Goal: Task Accomplishment & Management: Use online tool/utility

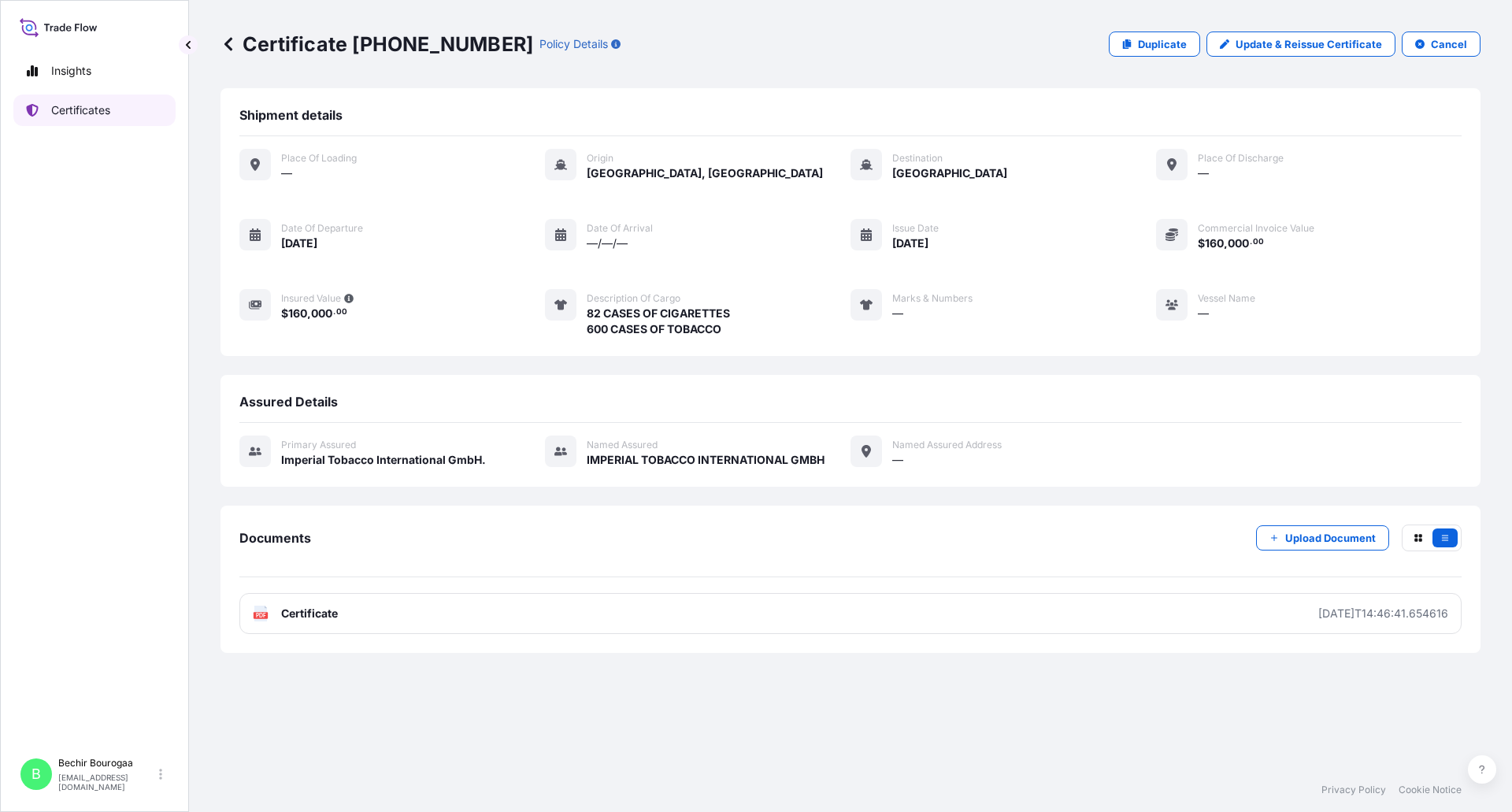
click at [76, 109] on p "Certificates" at bounding box center [81, 110] width 59 height 16
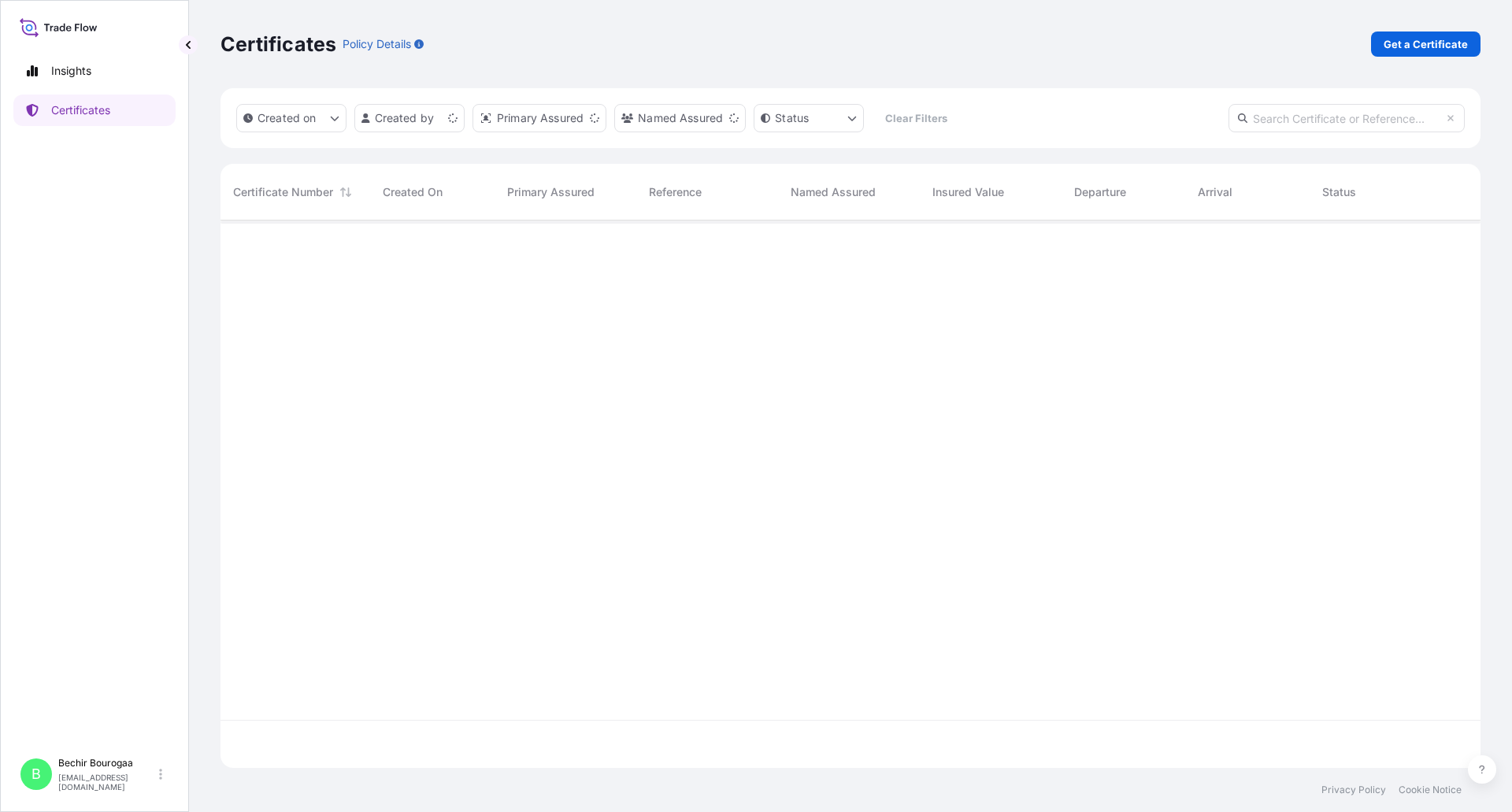
scroll to position [545, 1248]
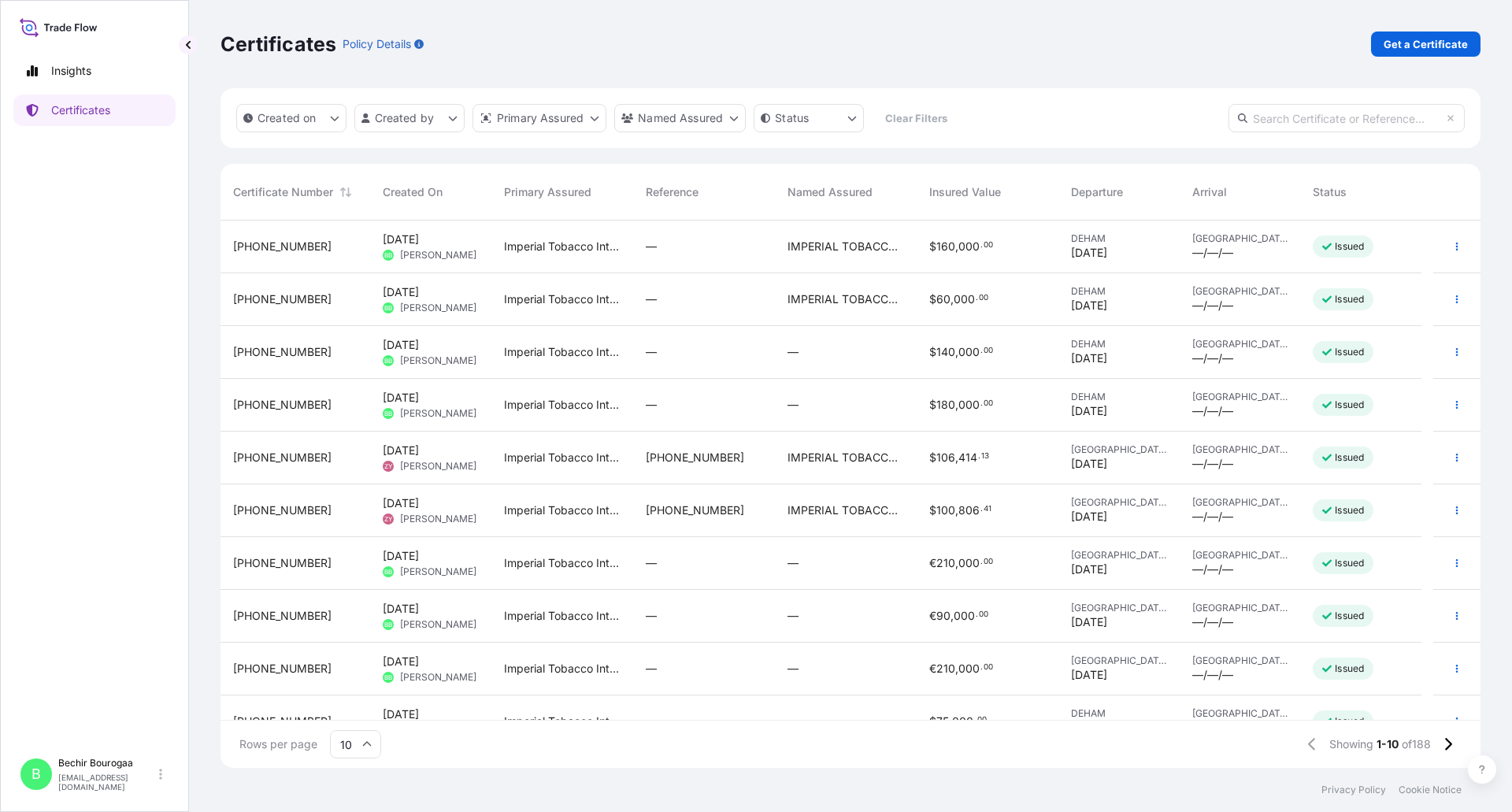
click at [519, 552] on div "Imperial Tobacco International GmbH." at bounding box center [563, 563] width 142 height 53
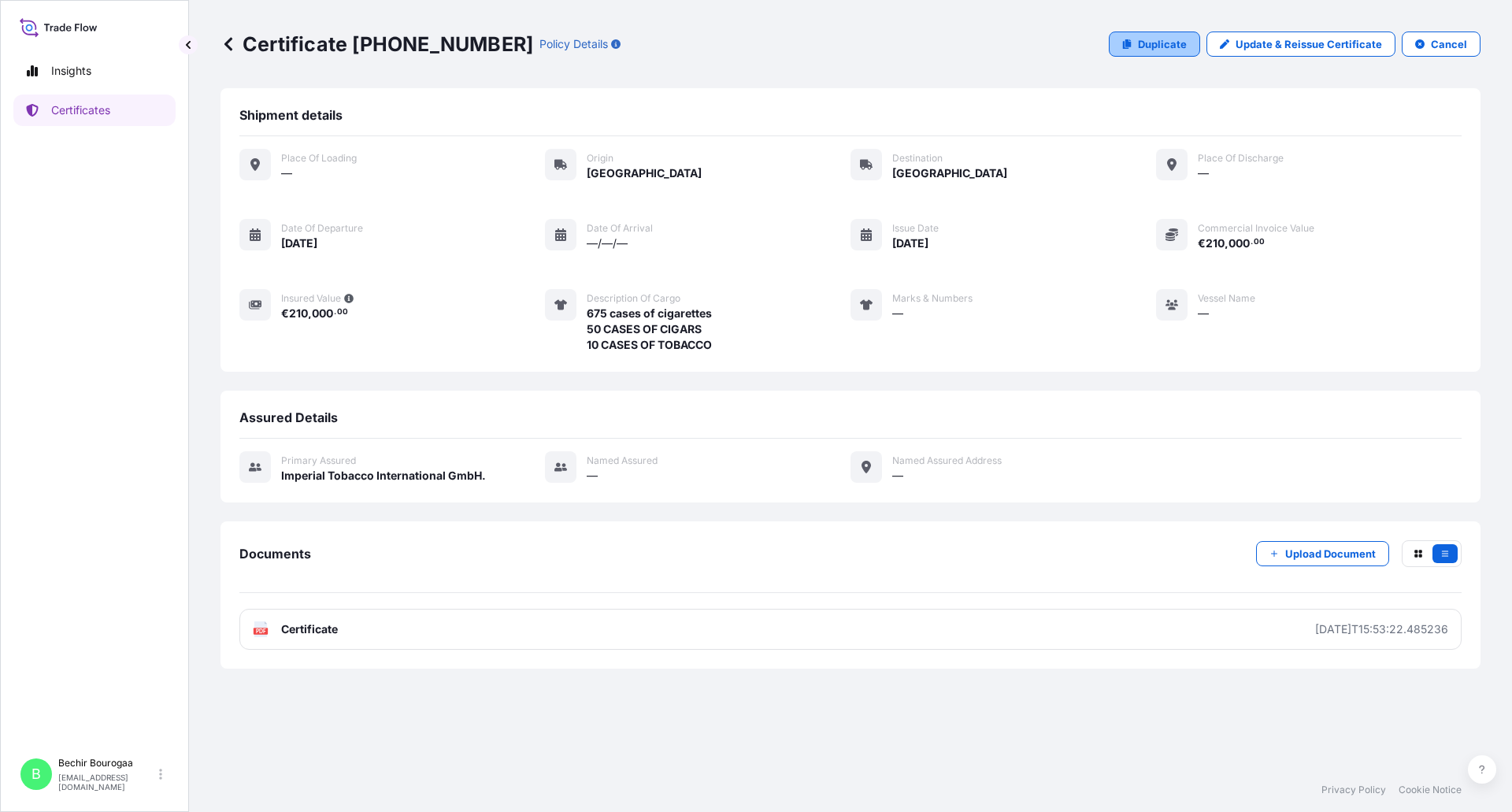
click at [1169, 46] on p "Duplicate" at bounding box center [1162, 44] width 48 height 16
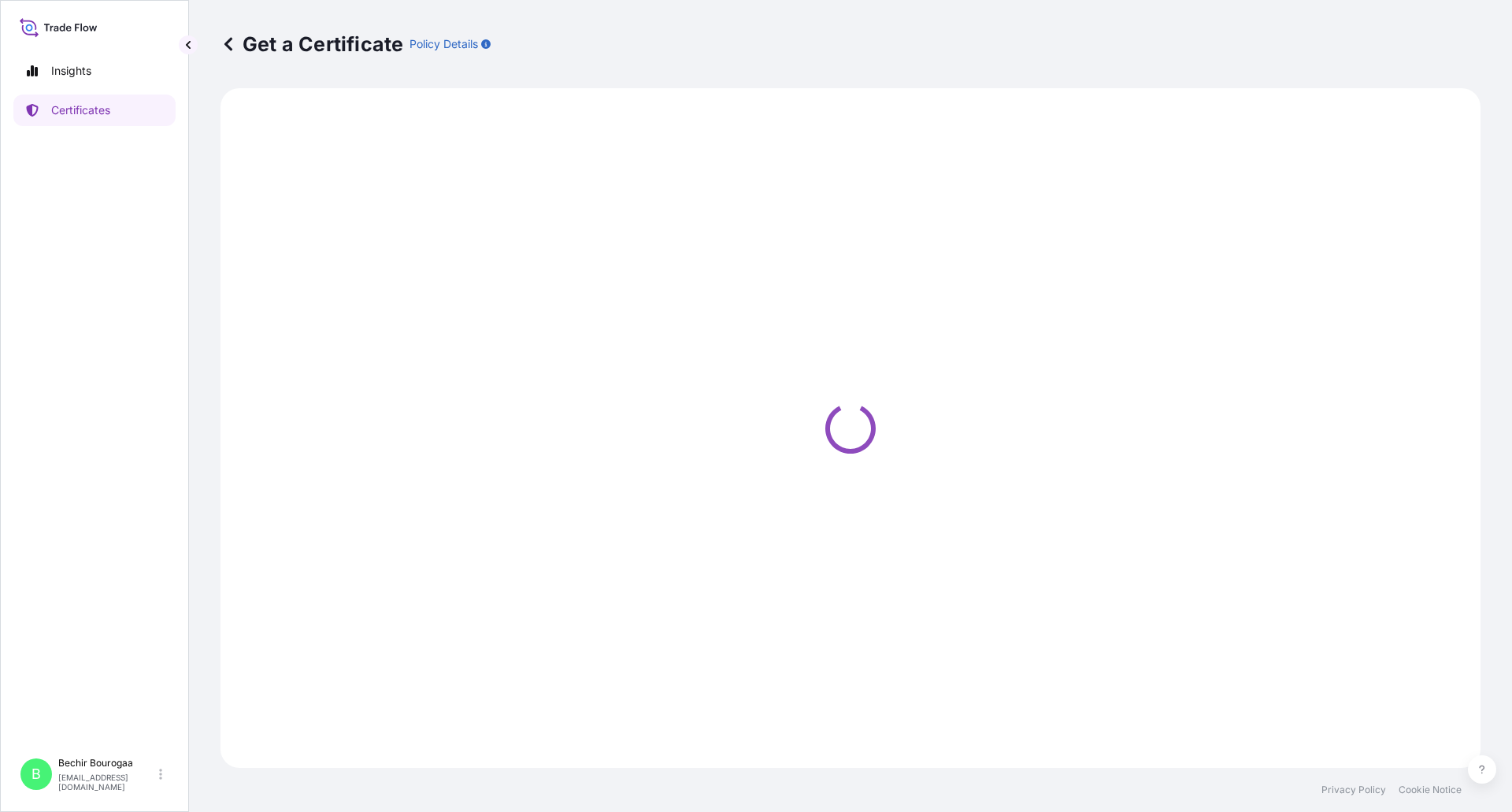
select select "Road"
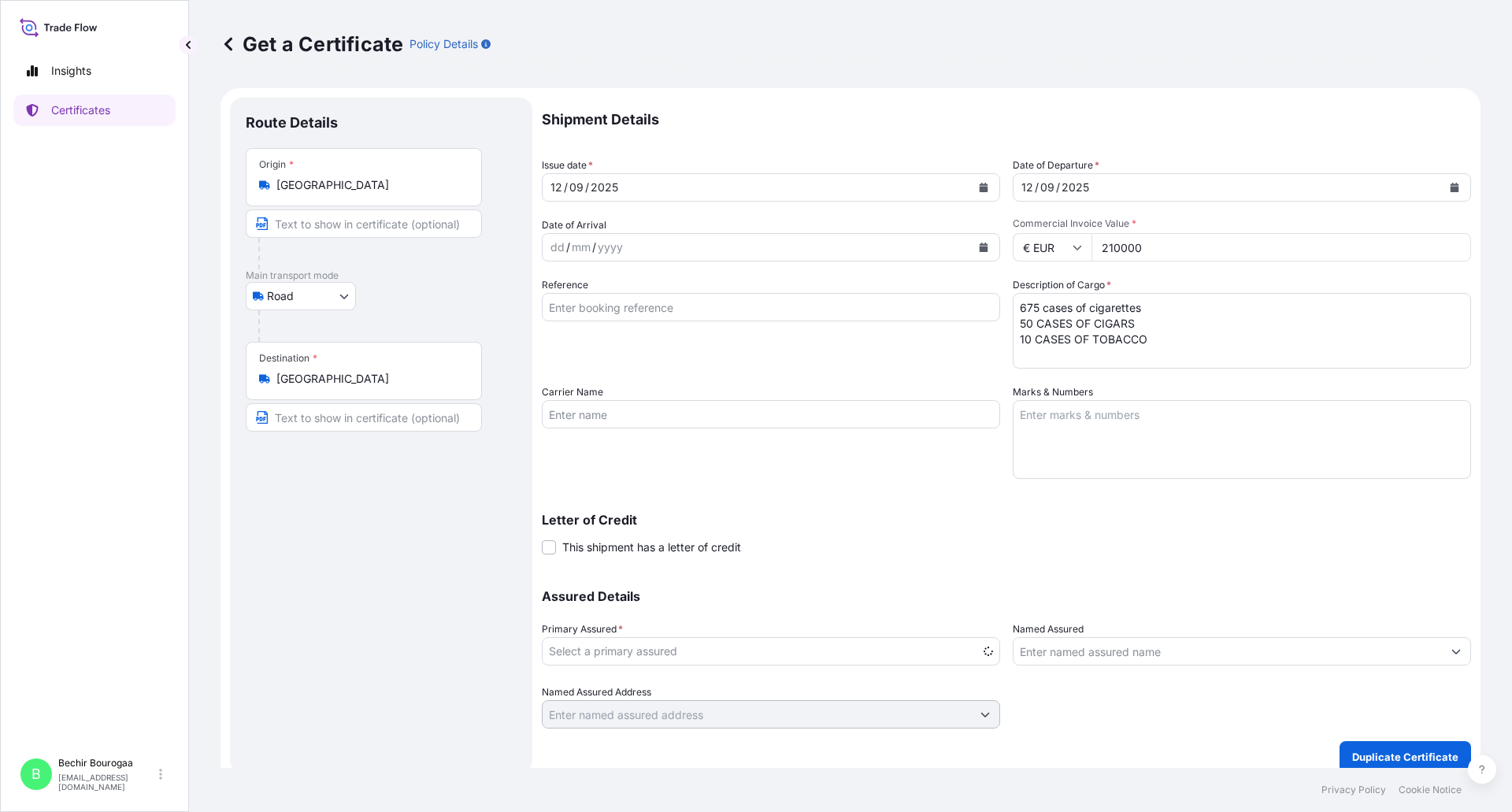
select select "31693"
drag, startPoint x: 1163, startPoint y: 331, endPoint x: 1041, endPoint y: 328, distance: 122.0
click at [1041, 328] on textarea "675 cases of cigarettes 50 CASES OF CIGARS 10 CASES OF TOBACCO" at bounding box center [1242, 331] width 459 height 75
click at [1166, 330] on textarea "675 cases of cigarettes 50 CASES OF CIGARS 10 CASES OF TOBACCO" at bounding box center [1242, 331] width 459 height 75
click at [1032, 310] on textarea "675 cases of cigarettes 50 CASES OF CIGARS 10 CASES OF TOBACCO" at bounding box center [1242, 331] width 459 height 75
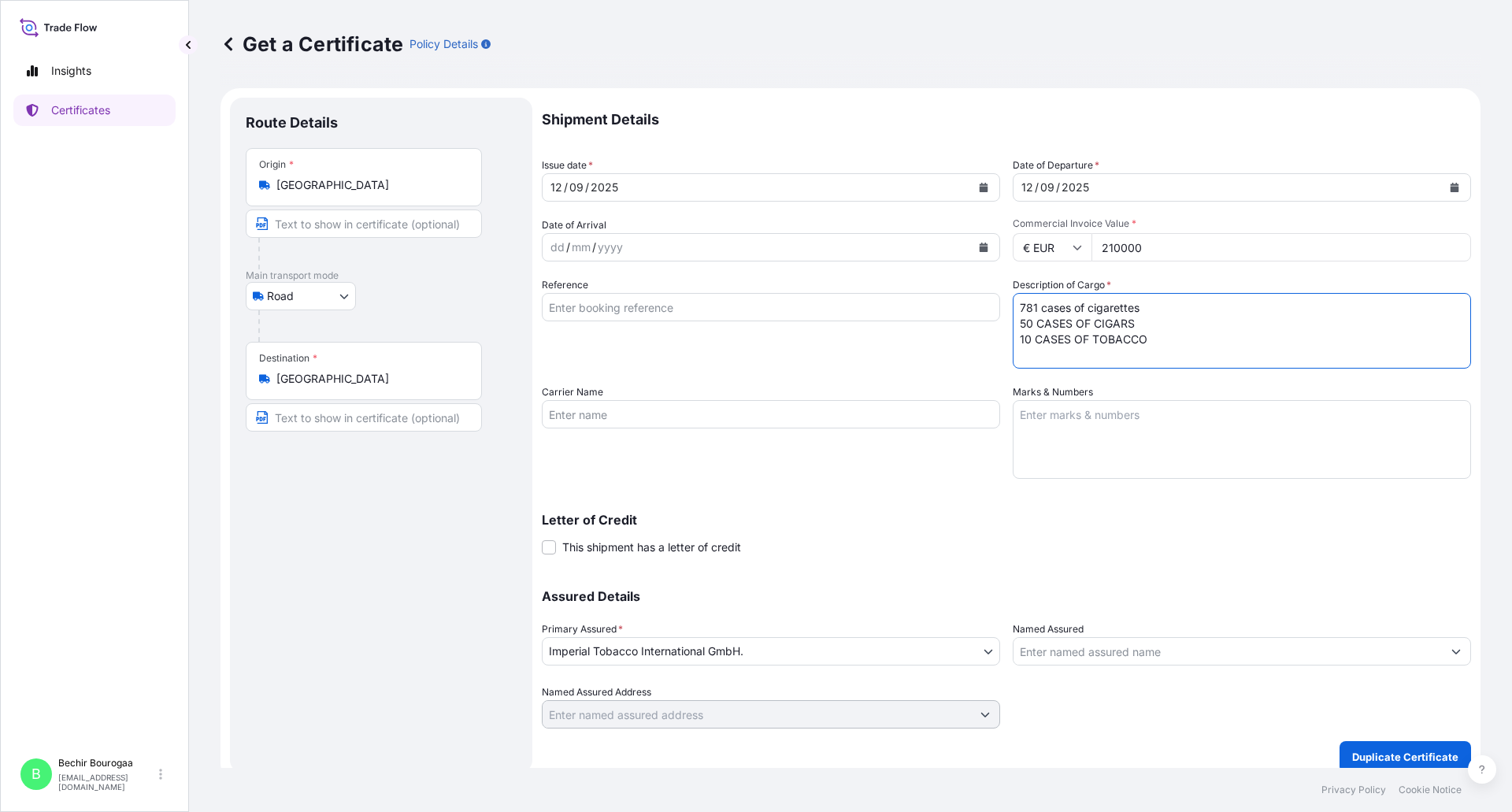
drag, startPoint x: 1172, startPoint y: 335, endPoint x: 1017, endPoint y: 338, distance: 155.0
click at [1017, 338] on textarea "675 cases of cigarettes 50 CASES OF CIGARS 10 CASES OF TOBACCO" at bounding box center [1242, 331] width 459 height 75
click at [1020, 327] on textarea "675 cases of cigarettes 50 CASES OF CIGARS 10 CASES OF TOBACCO" at bounding box center [1242, 331] width 459 height 75
type textarea "781 cases of cigarettes 30 CASES OF CIGARS"
drag, startPoint x: 1153, startPoint y: 243, endPoint x: 1039, endPoint y: 246, distance: 114.0
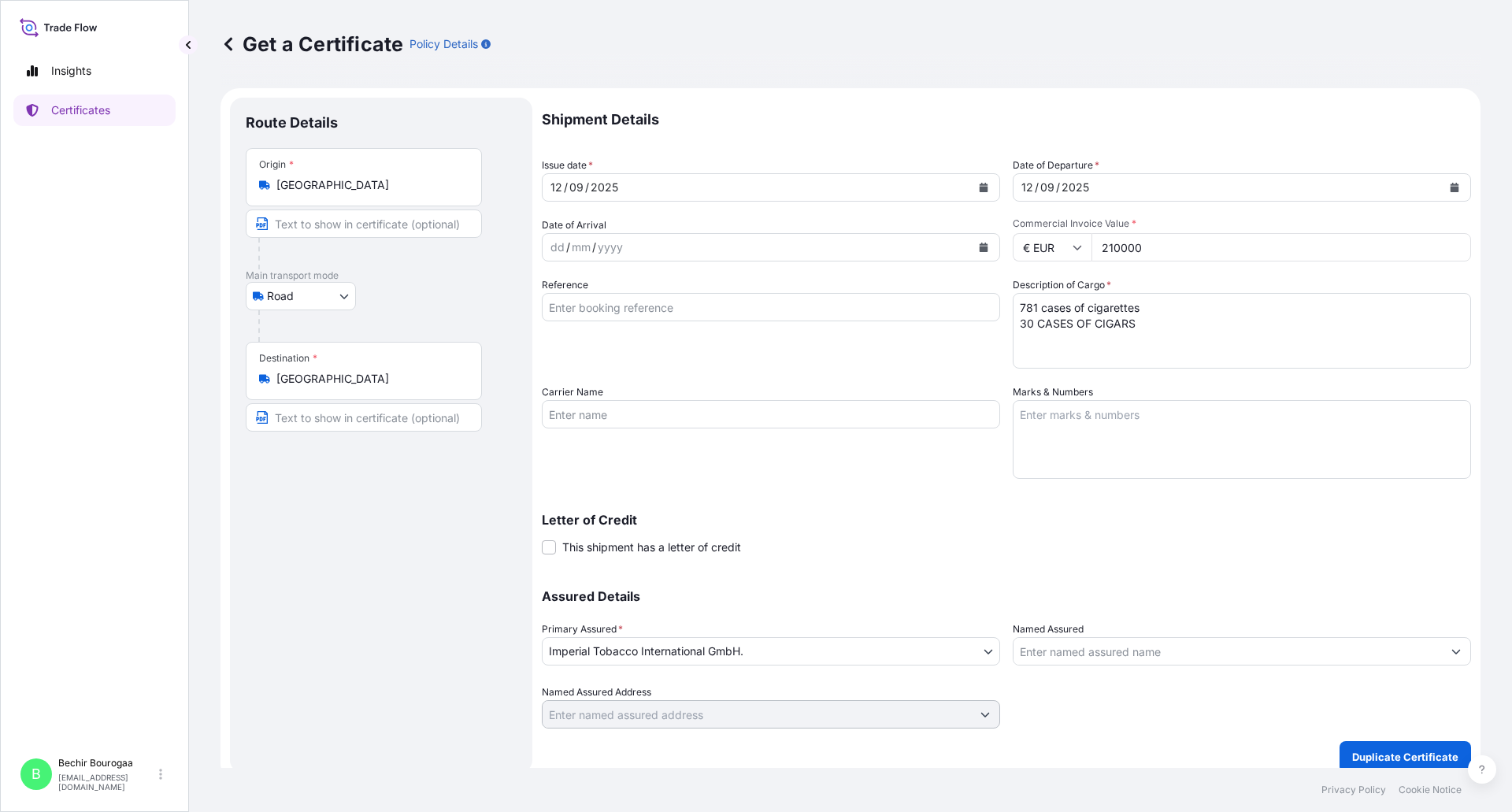
click at [1039, 246] on div "€ EUR 210000" at bounding box center [1242, 248] width 459 height 29
type input "230000"
click at [983, 177] on button "Calendar" at bounding box center [983, 188] width 25 height 25
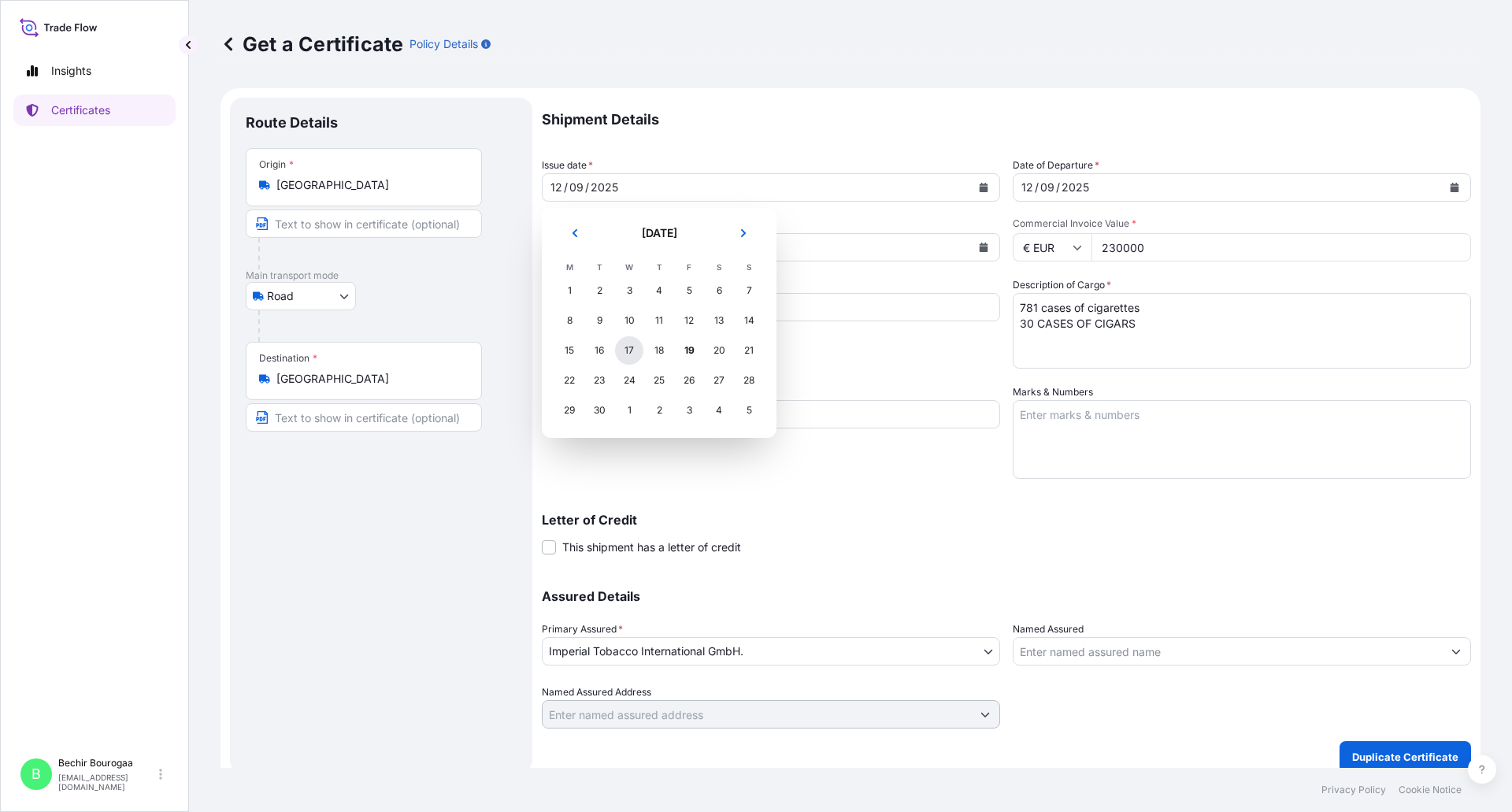
click at [625, 351] on div "17" at bounding box center [629, 351] width 29 height 29
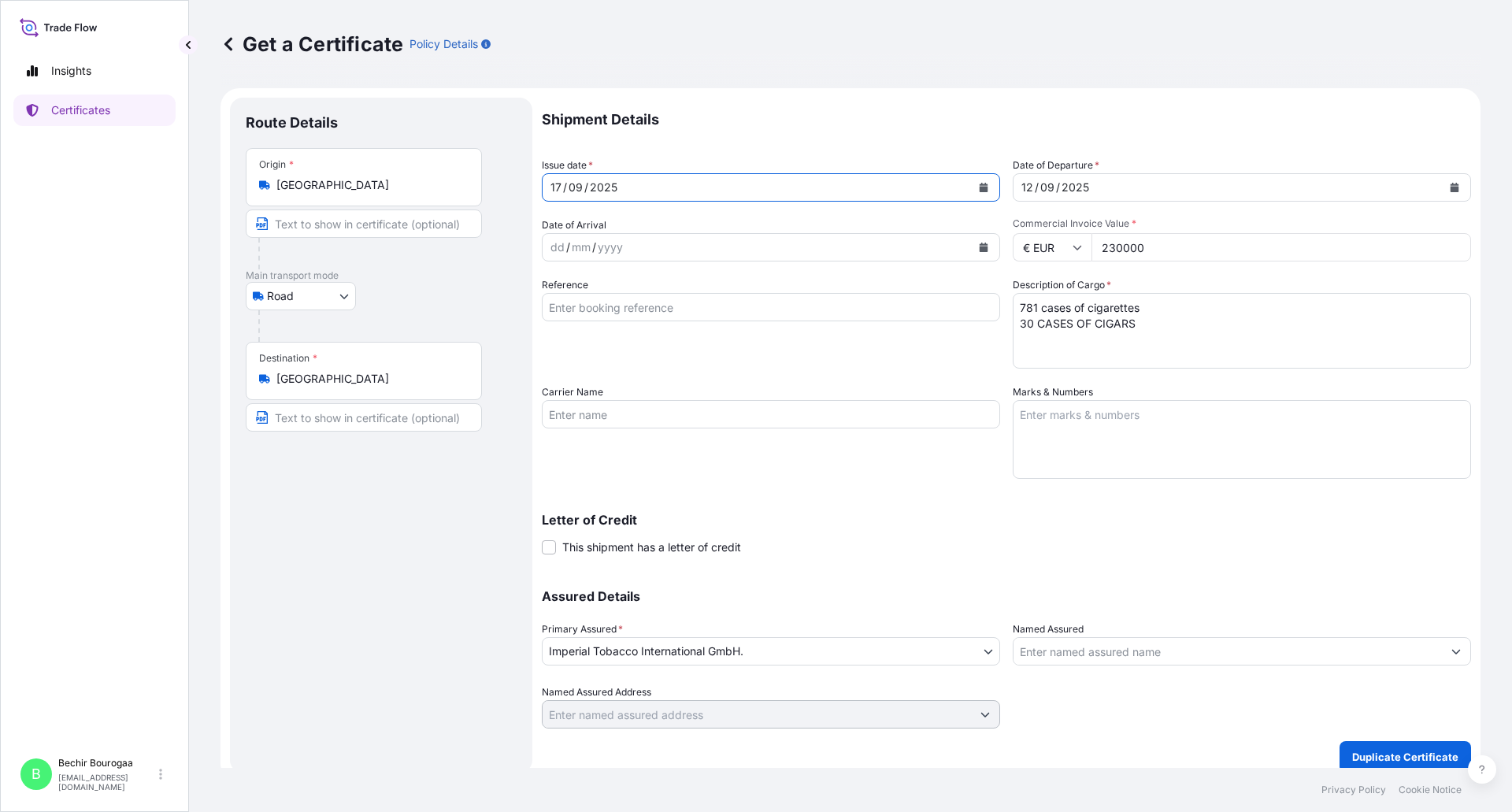
click at [1450, 184] on icon "Calendar" at bounding box center [1455, 188] width 10 height 10
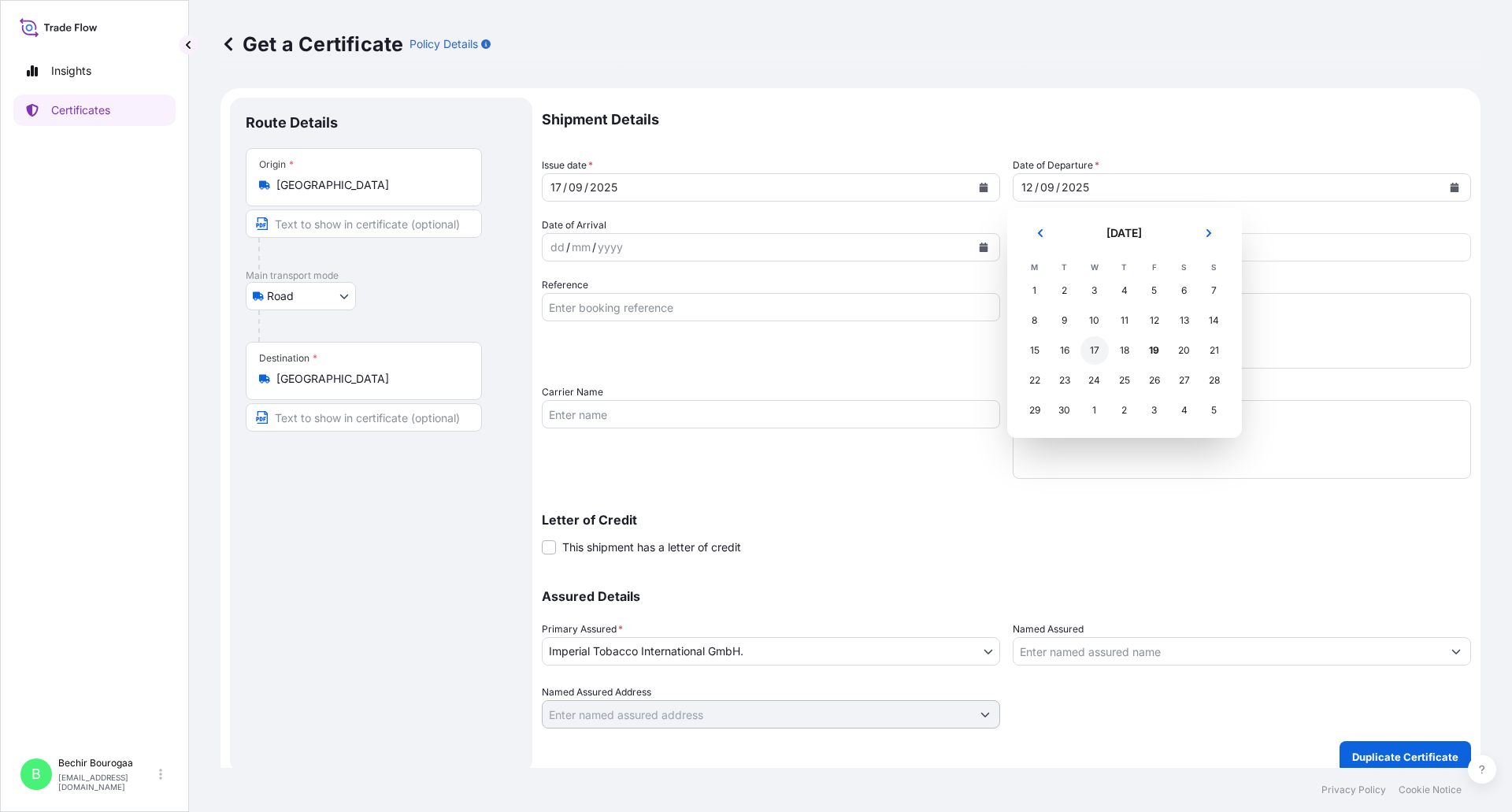
click at [1095, 350] on div "17" at bounding box center [1095, 351] width 29 height 29
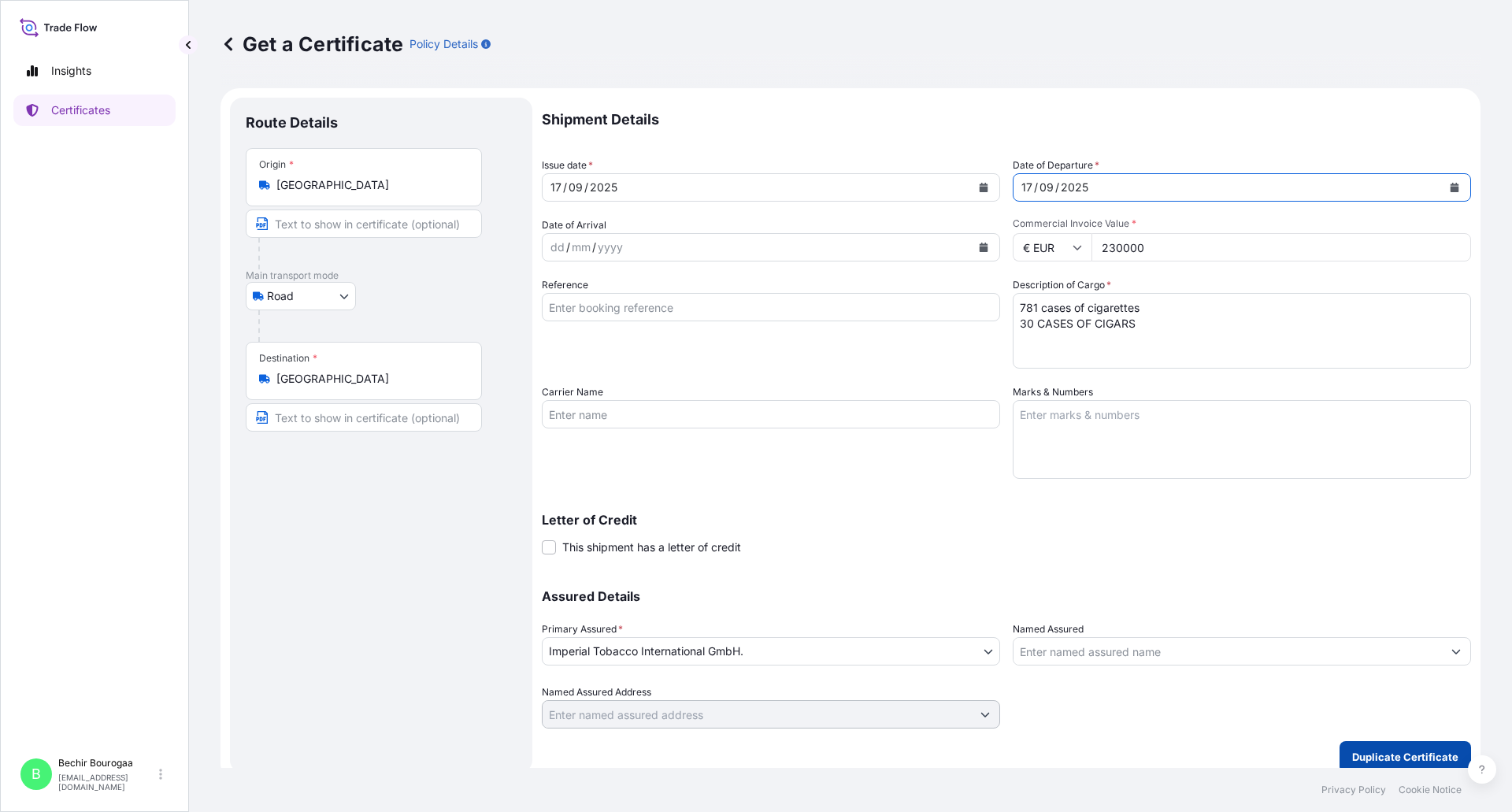
click at [1358, 748] on button "Duplicate Certificate" at bounding box center [1405, 756] width 132 height 31
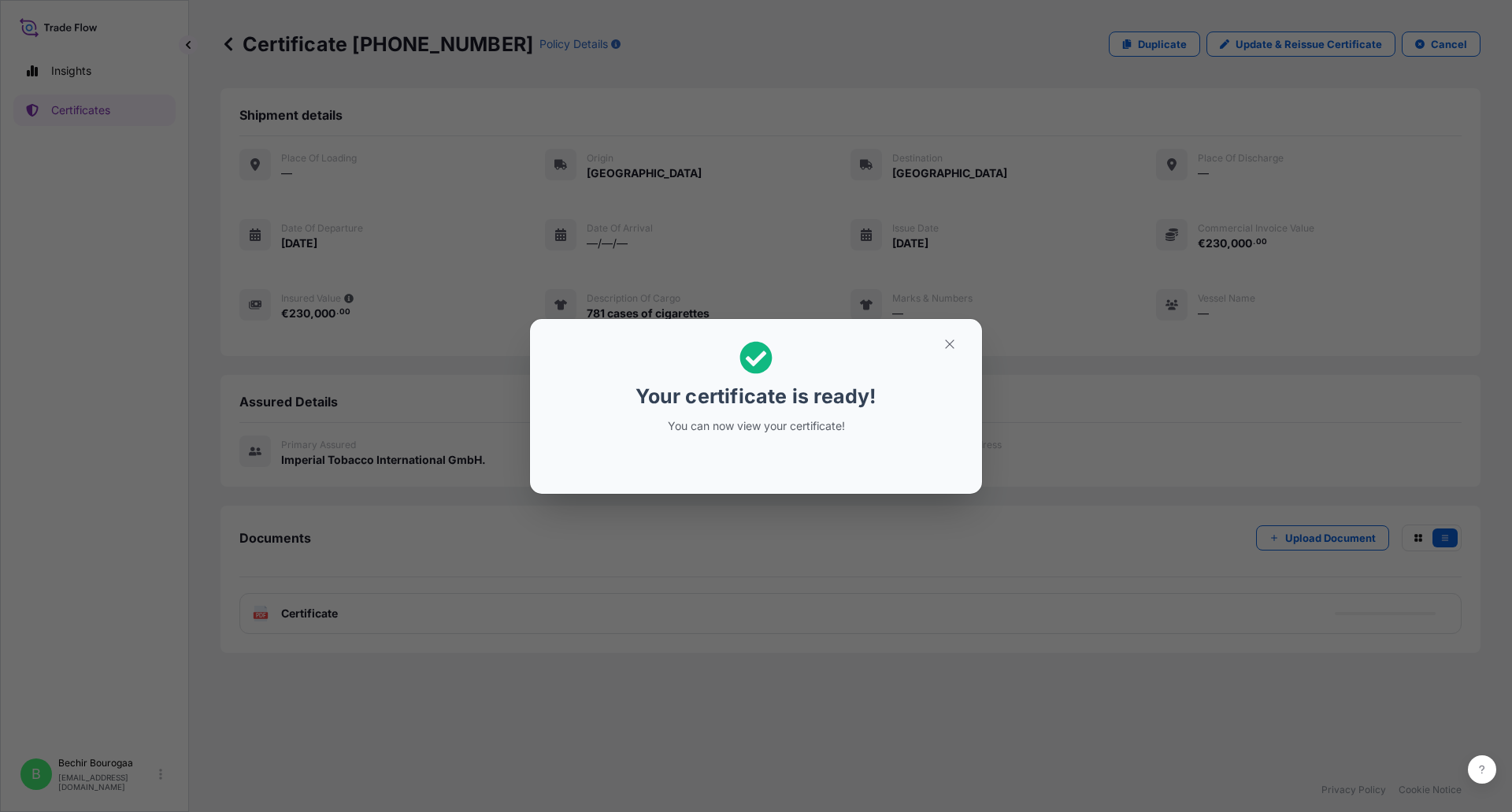
click at [647, 563] on div "Your certificate is ready! You can now view your certificate!" at bounding box center [756, 406] width 1512 height 812
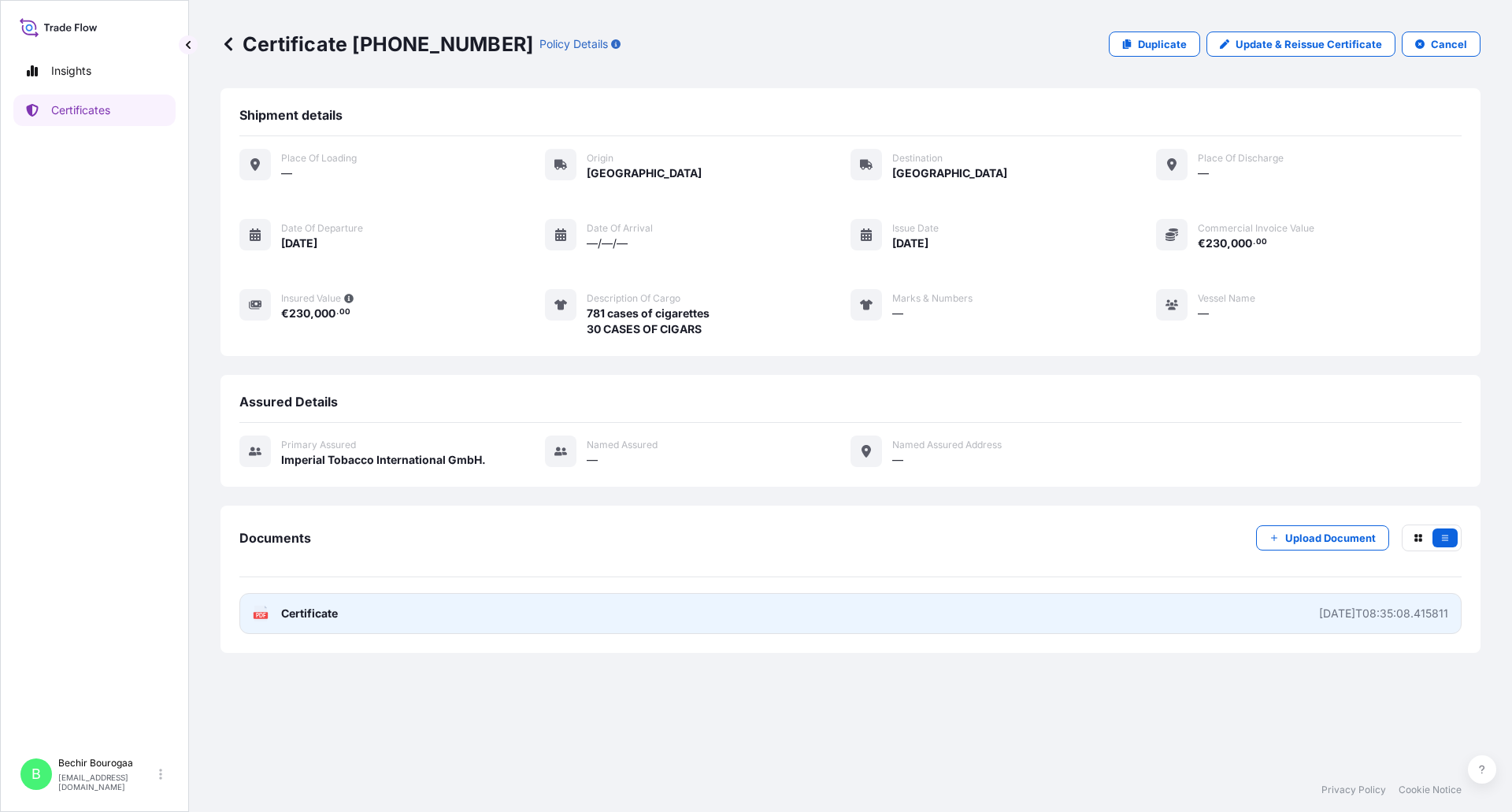
click at [439, 610] on link "PDF Certificate [DATE]T08:35:08.415811" at bounding box center [851, 614] width 1222 height 41
